Goal: Task Accomplishment & Management: Complete application form

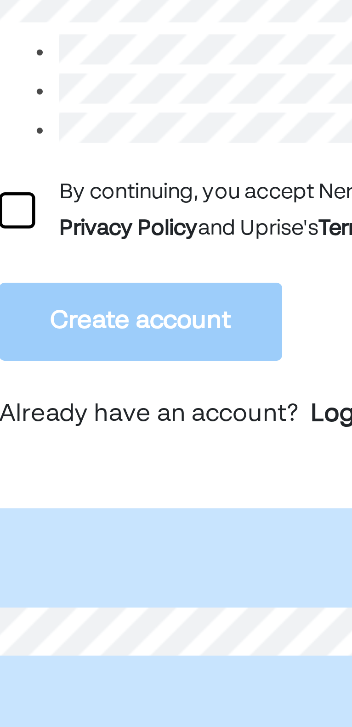
click at [23, 297] on div at bounding box center [20, 299] width 11 height 11
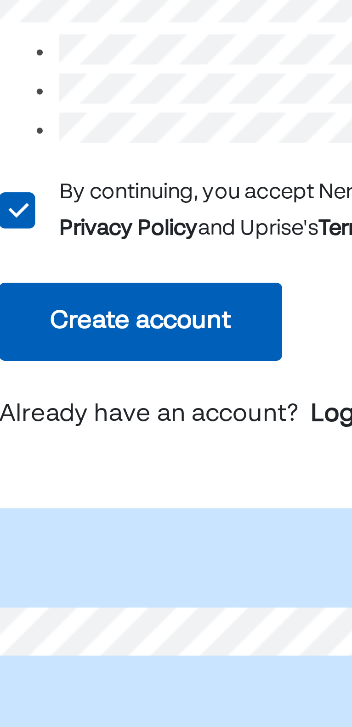
click at [82, 330] on button "Create account" at bounding box center [58, 334] width 86 height 24
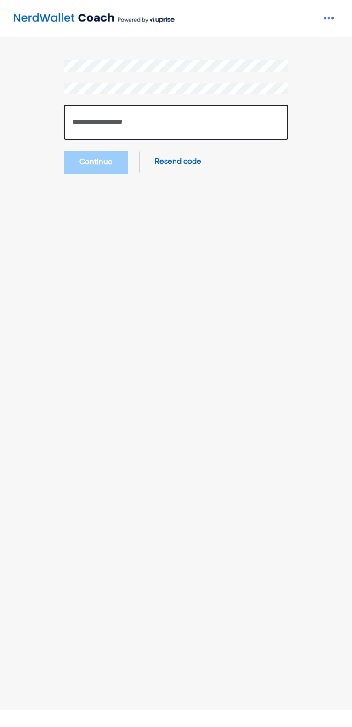
click at [146, 123] on input "number" at bounding box center [176, 122] width 224 height 35
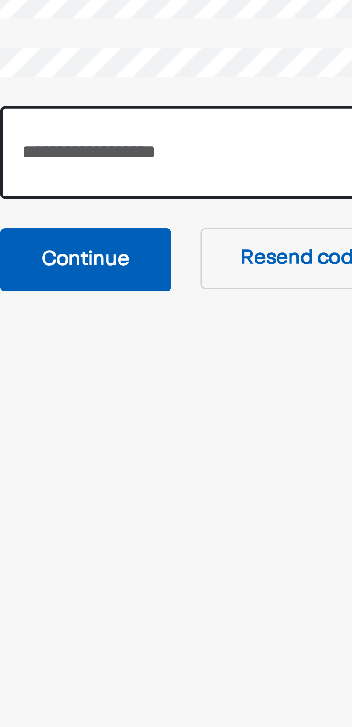
type input "******"
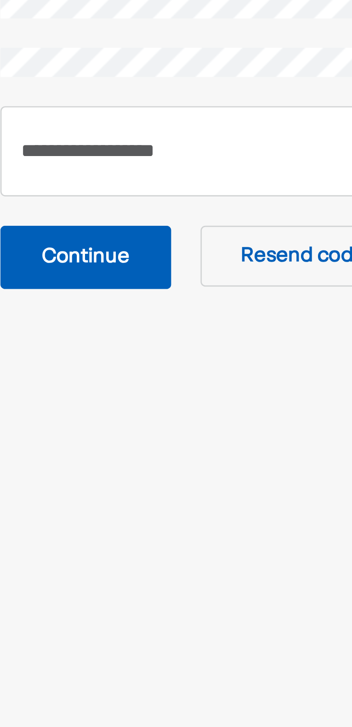
click at [108, 159] on button "Continue" at bounding box center [96, 162] width 64 height 24
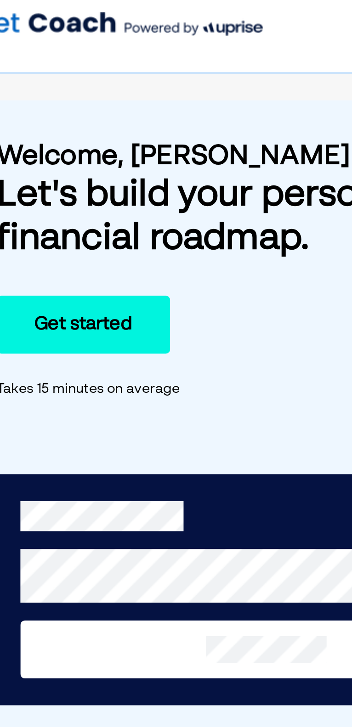
click at [121, 145] on button "Get started" at bounding box center [100, 142] width 71 height 24
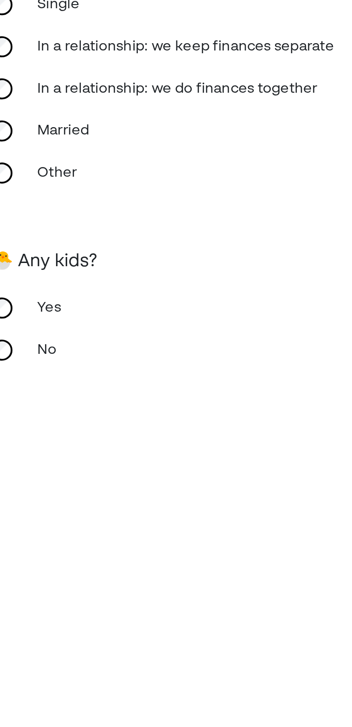
click at [19, 467] on div "Yes" at bounding box center [64, 464] width 92 height 22
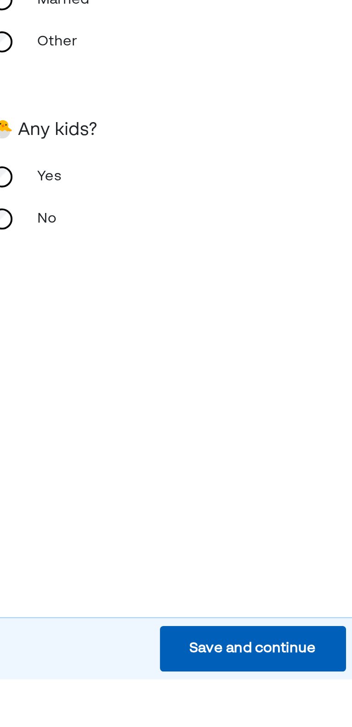
click at [164, 723] on button "Save and continue Save Save and continue" at bounding box center [136, 711] width 97 height 24
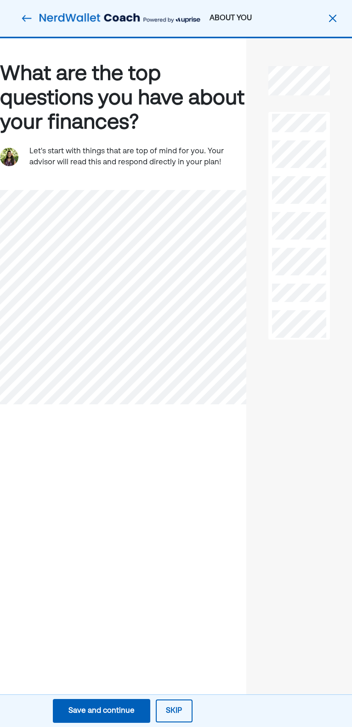
scroll to position [32, 0]
click at [117, 711] on div "Save and continue" at bounding box center [101, 711] width 66 height 11
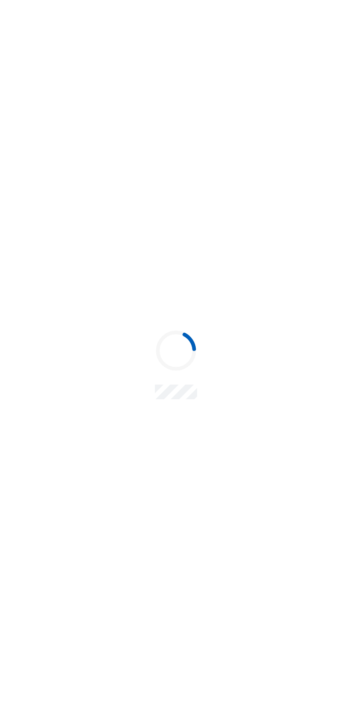
scroll to position [0, 0]
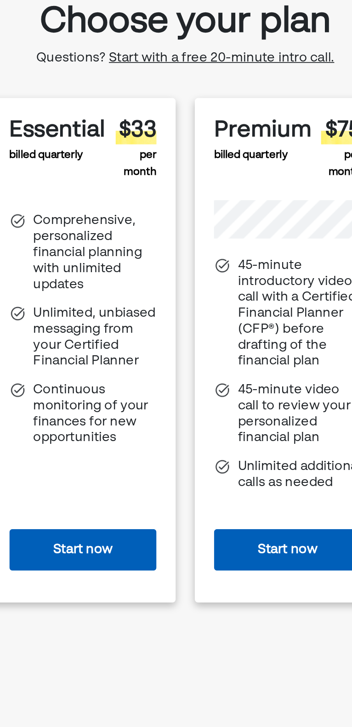
click at [129, 367] on button "Start now" at bounding box center [117, 371] width 84 height 24
